Goal: Task Accomplishment & Management: Use online tool/utility

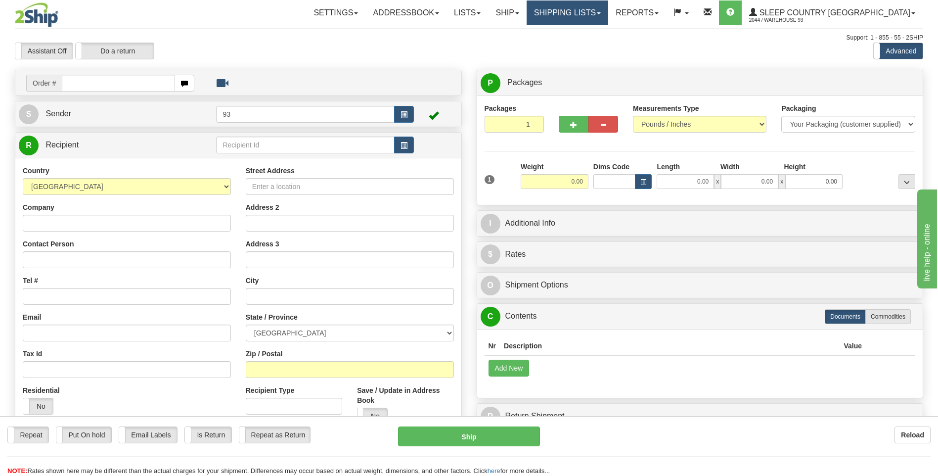
click at [582, 8] on link "Shipping lists" at bounding box center [567, 12] width 82 height 25
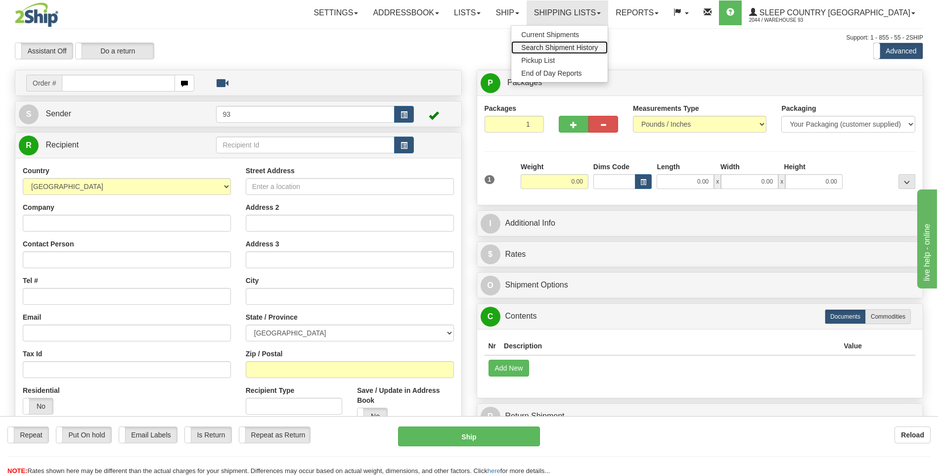
click at [587, 48] on span "Search Shipment History" at bounding box center [559, 47] width 77 height 8
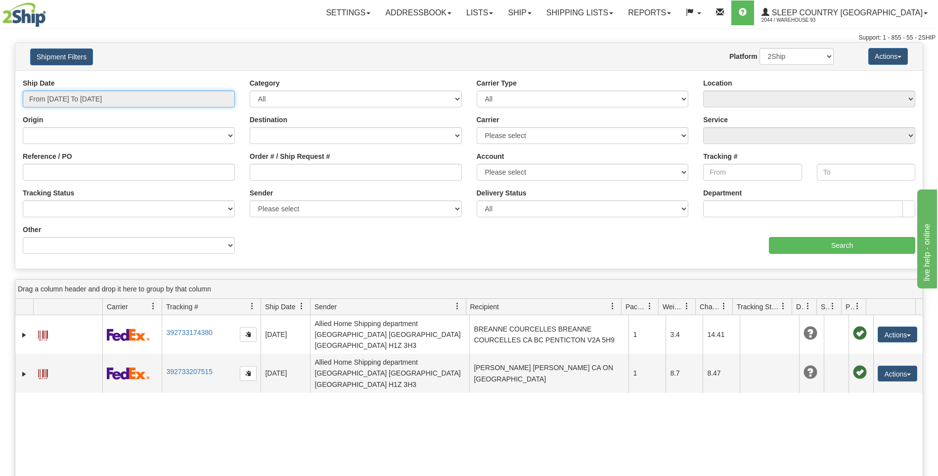
click at [104, 105] on input "From 09/01/2025 To 09/02/2025" at bounding box center [129, 98] width 212 height 17
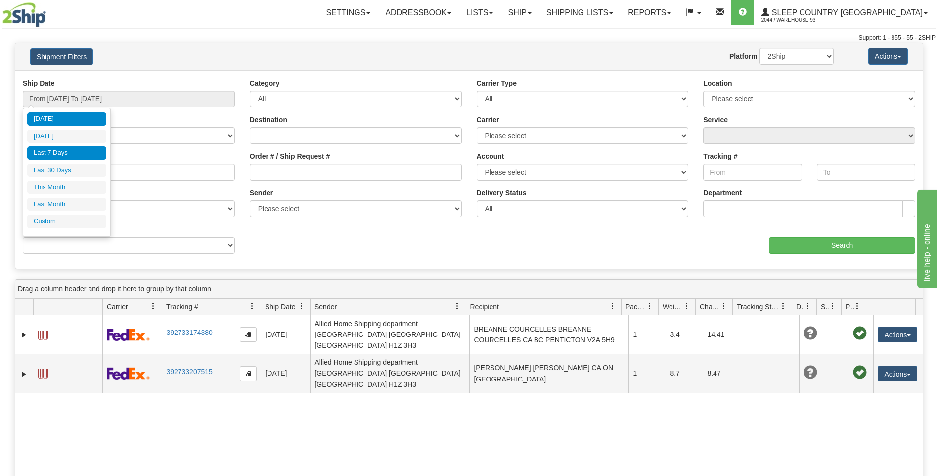
click at [89, 150] on li "Last 7 Days" at bounding box center [66, 152] width 79 height 13
type input "From 08/27/2025 To 09/02/2025"
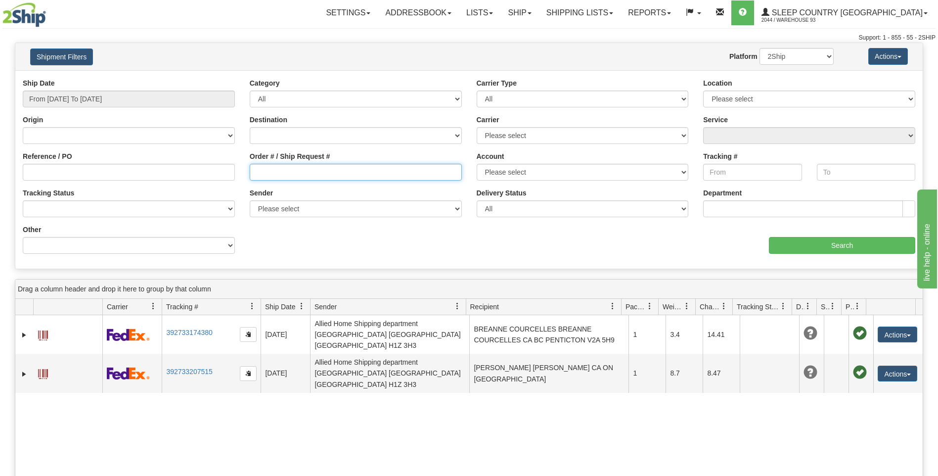
click at [305, 170] on input "Order # / Ship Request #" at bounding box center [356, 172] width 212 height 17
paste input "9000I002991"
type input "9000I002991"
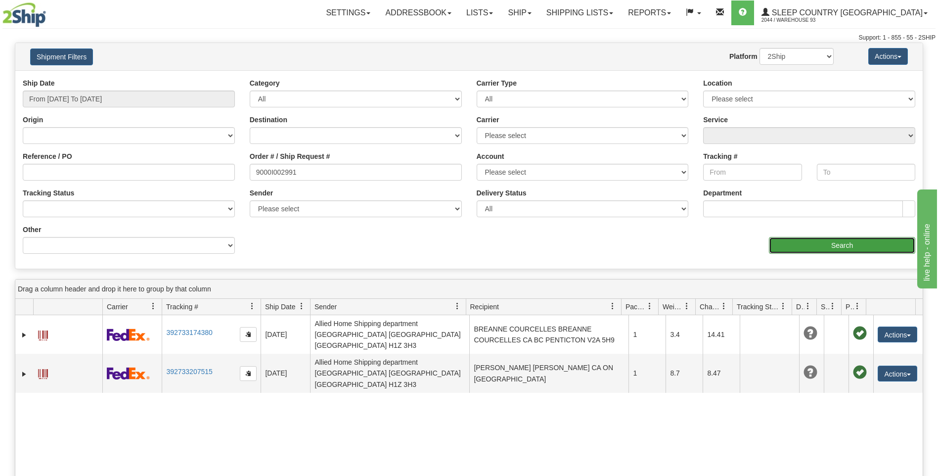
click at [837, 249] on input "Search" at bounding box center [842, 245] width 146 height 17
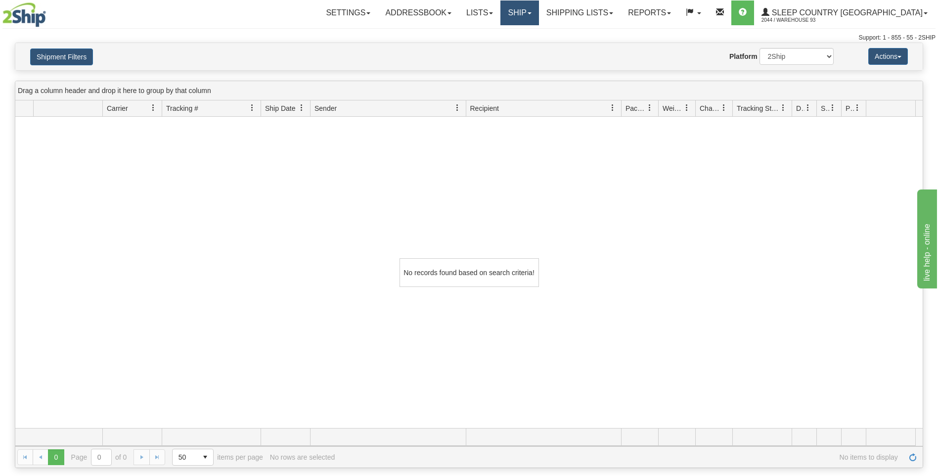
click at [538, 11] on link "Ship" at bounding box center [519, 12] width 38 height 25
click at [496, 32] on span "Ship Screen" at bounding box center [478, 35] width 38 height 8
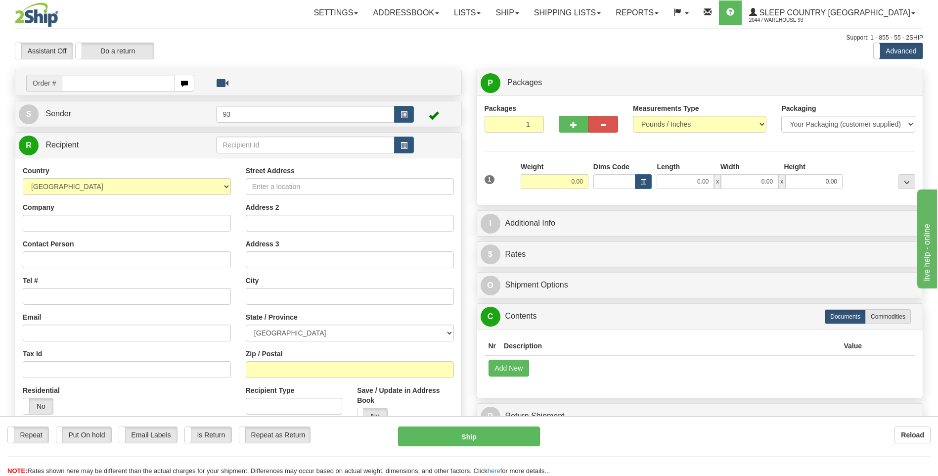
click at [125, 86] on input "text" at bounding box center [118, 83] width 113 height 17
type input "9000I002991"
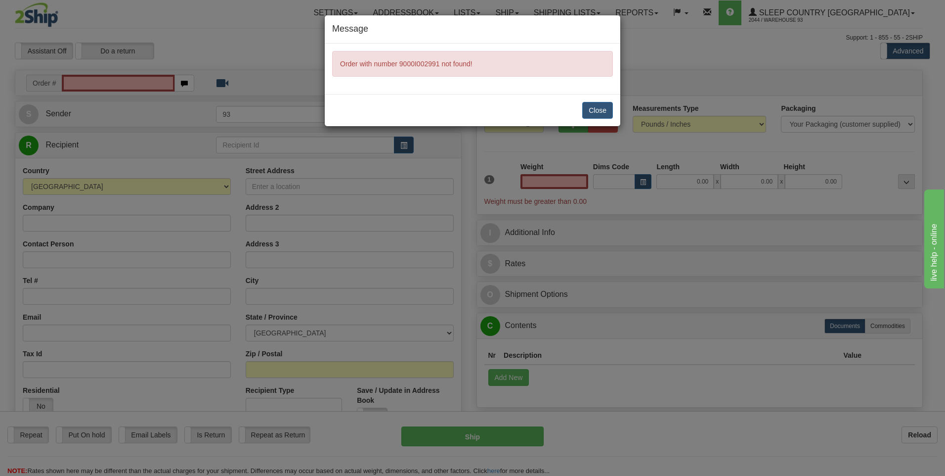
type input "0.00"
click at [599, 109] on button "Close" at bounding box center [597, 110] width 31 height 17
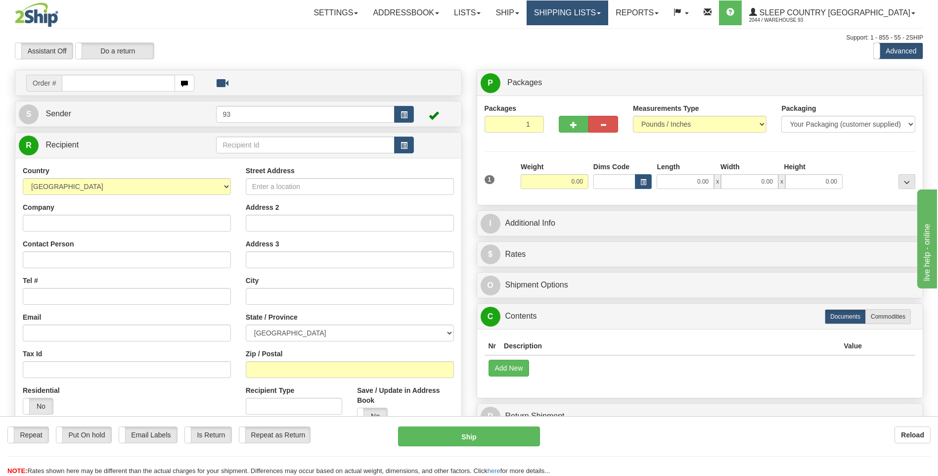
click at [591, 11] on link "Shipping lists" at bounding box center [567, 12] width 82 height 25
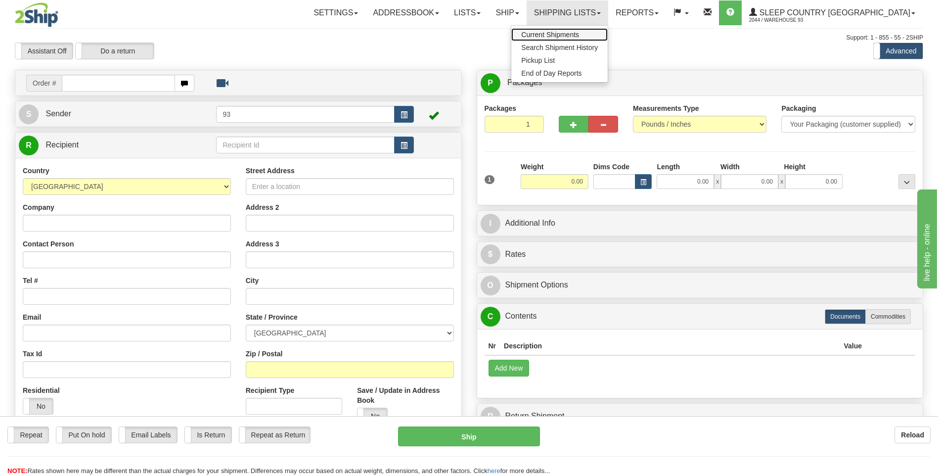
click at [579, 35] on span "Current Shipments" at bounding box center [550, 35] width 58 height 8
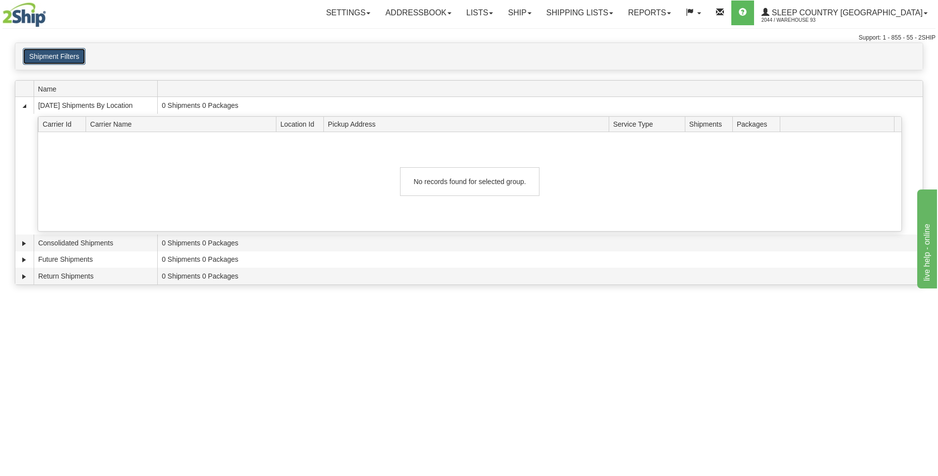
click at [71, 53] on button "Shipment Filters" at bounding box center [54, 56] width 63 height 17
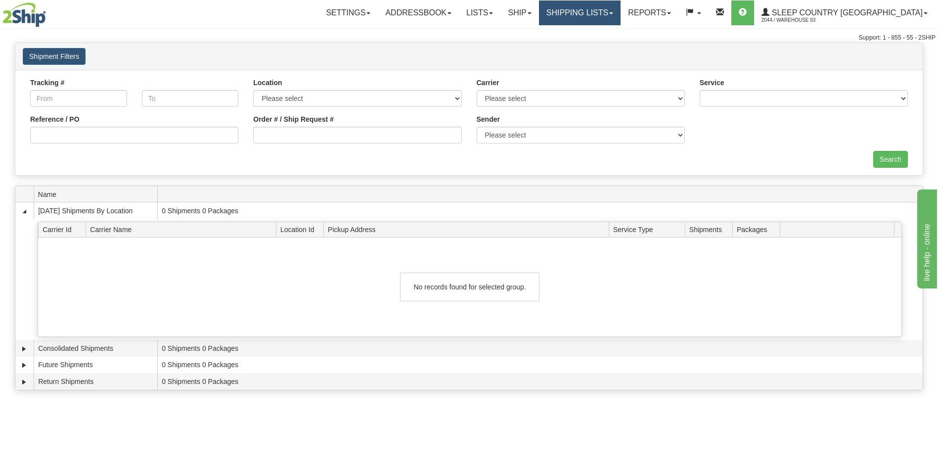
click at [593, 13] on link "Shipping lists" at bounding box center [580, 12] width 82 height 25
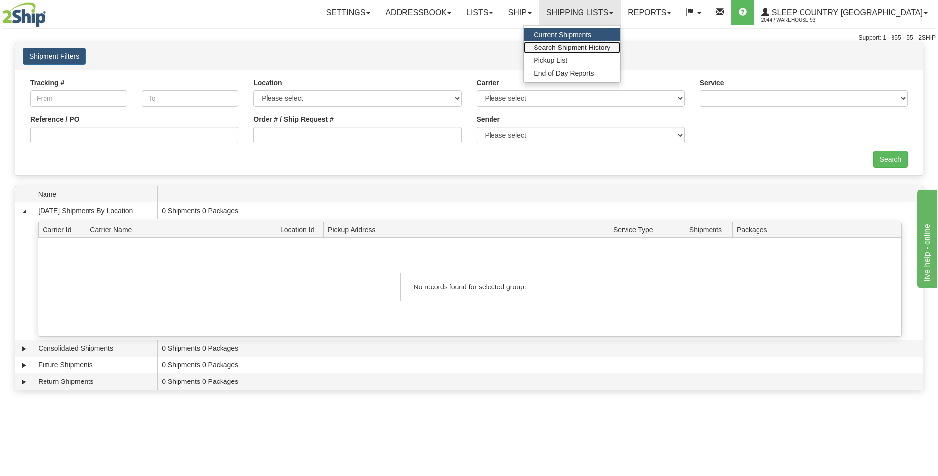
click at [585, 48] on span "Search Shipment History" at bounding box center [571, 47] width 77 height 8
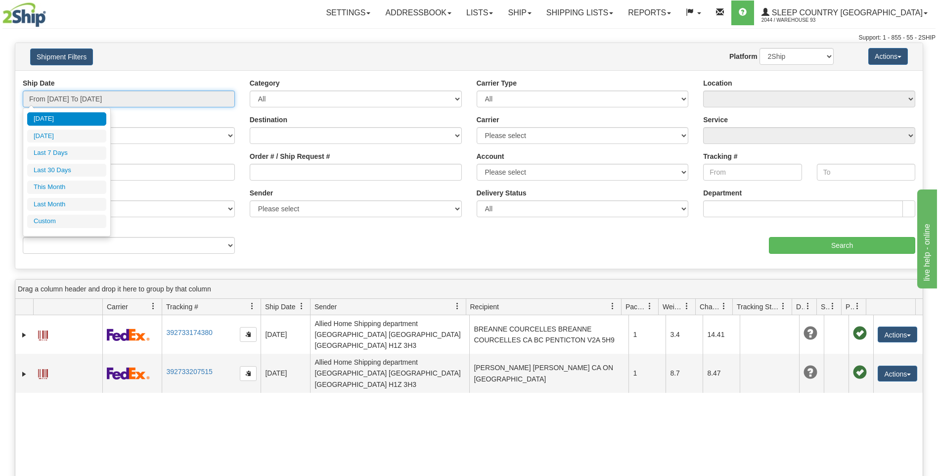
click at [75, 97] on input "From 09/01/2025 To 09/02/2025" at bounding box center [129, 98] width 212 height 17
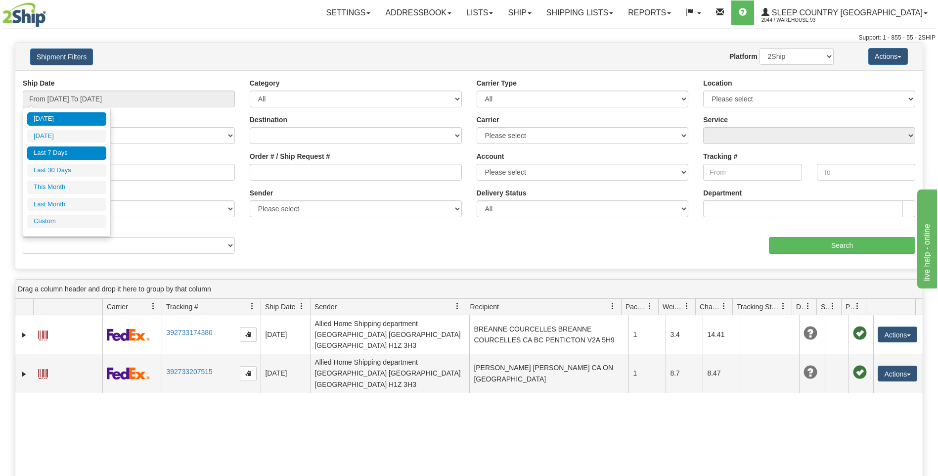
click at [79, 156] on li "Last 7 Days" at bounding box center [66, 152] width 79 height 13
type input "From 08/27/2025 To 09/02/2025"
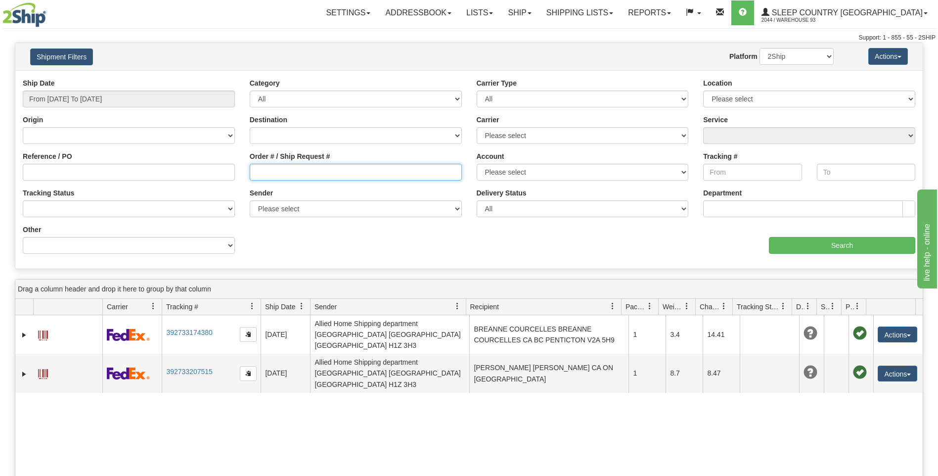
click at [318, 174] on input "Order # / Ship Request #" at bounding box center [356, 172] width 212 height 17
paste input "9000I017742"
type input "9000I017742"
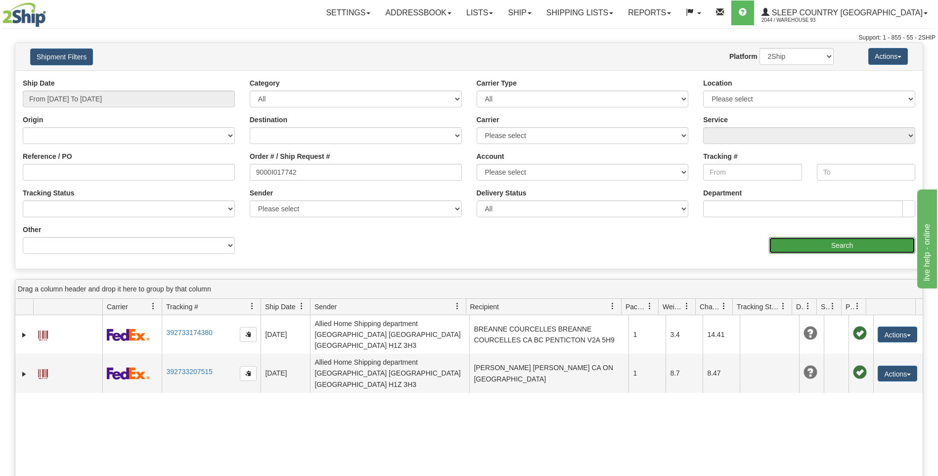
click at [837, 252] on input "Search" at bounding box center [842, 245] width 146 height 17
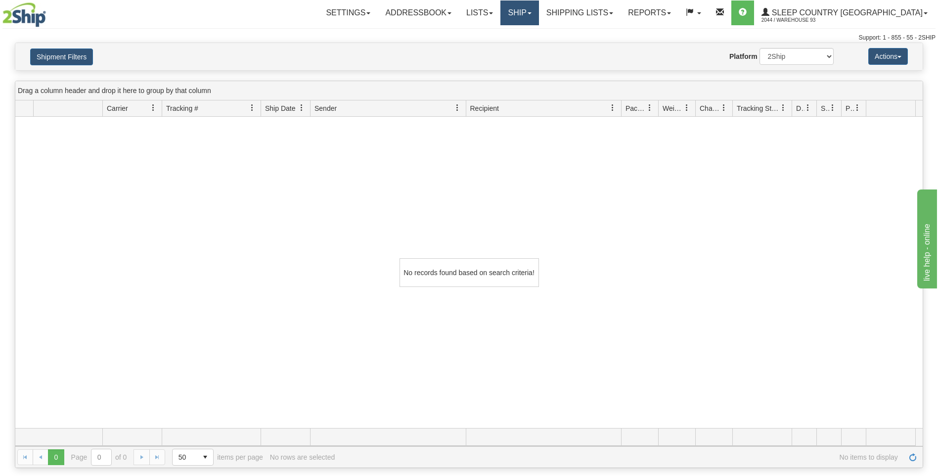
click at [538, 11] on link "Ship" at bounding box center [519, 12] width 38 height 25
click at [538, 33] on link "Ship Screen" at bounding box center [493, 34] width 89 height 13
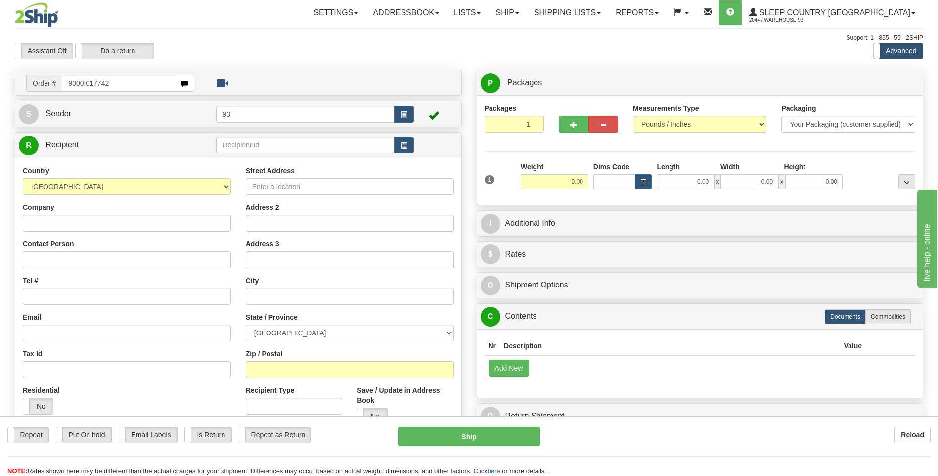
type input "9000I017742"
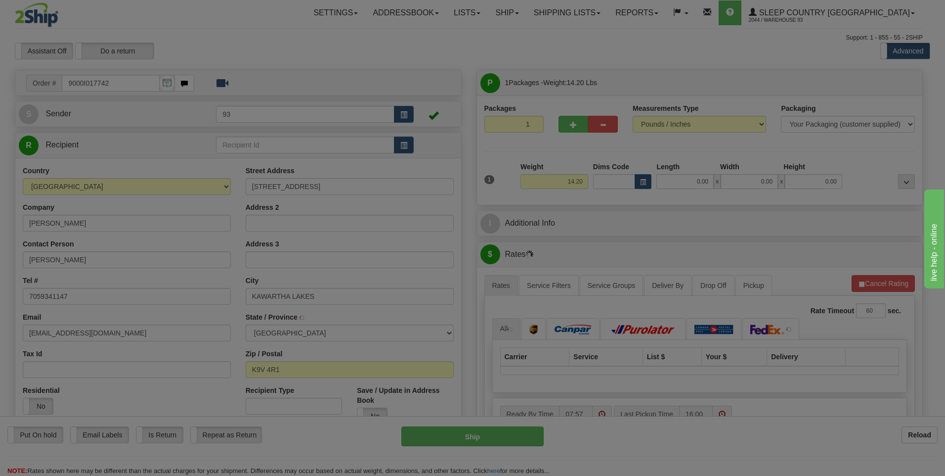
type input "LINDSAY"
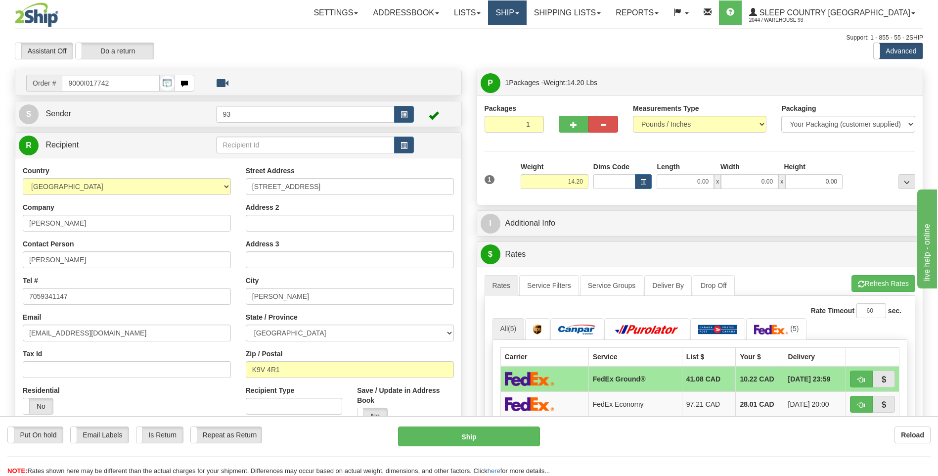
click at [526, 11] on link "Ship" at bounding box center [507, 12] width 38 height 25
click at [526, 33] on link "Ship Screen" at bounding box center [480, 34] width 89 height 13
